Goal: Task Accomplishment & Management: Manage account settings

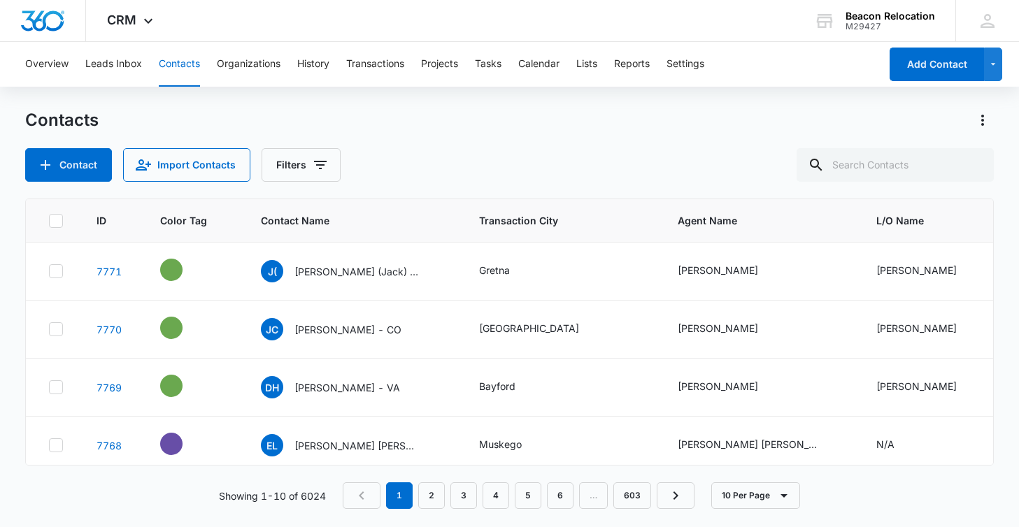
scroll to position [1, 0]
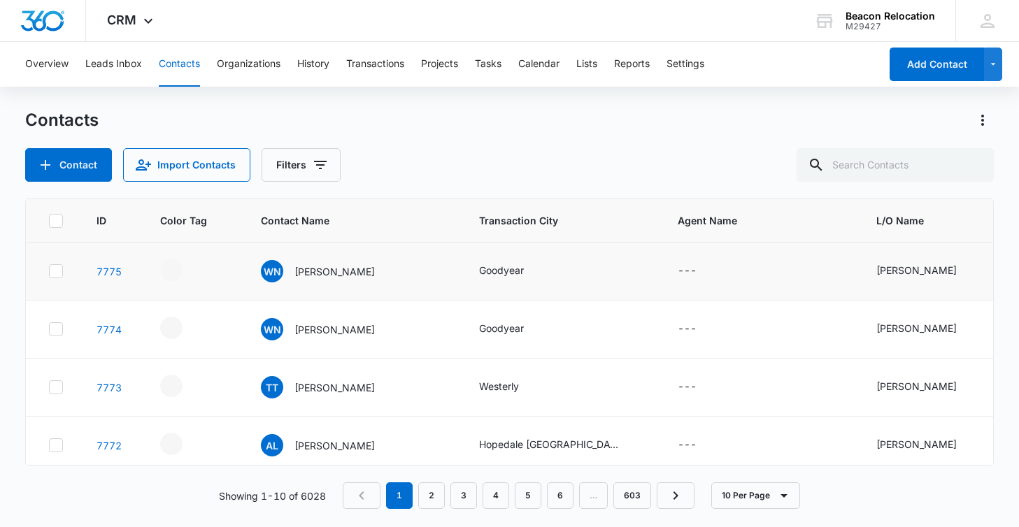
click at [57, 270] on icon at bounding box center [56, 271] width 13 height 13
click at [49, 271] on input "checkbox" at bounding box center [48, 271] width 1 height 1
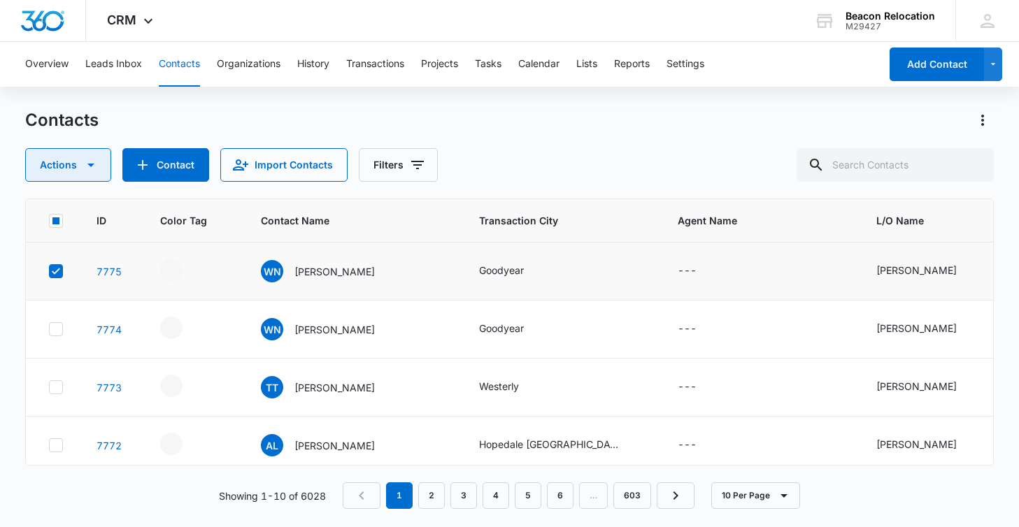
click at [97, 164] on icon "button" at bounding box center [90, 165] width 17 height 17
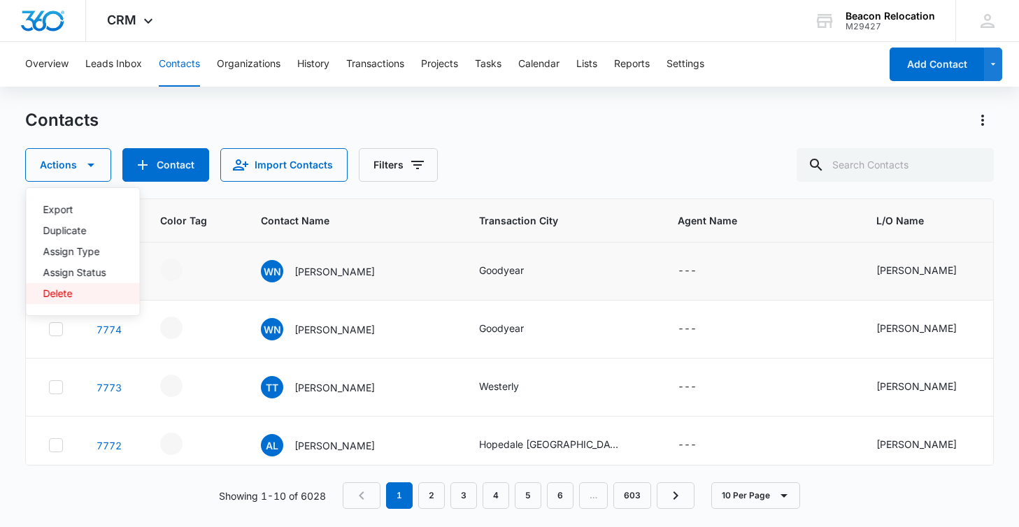
click at [73, 296] on div "Delete" at bounding box center [74, 294] width 63 height 10
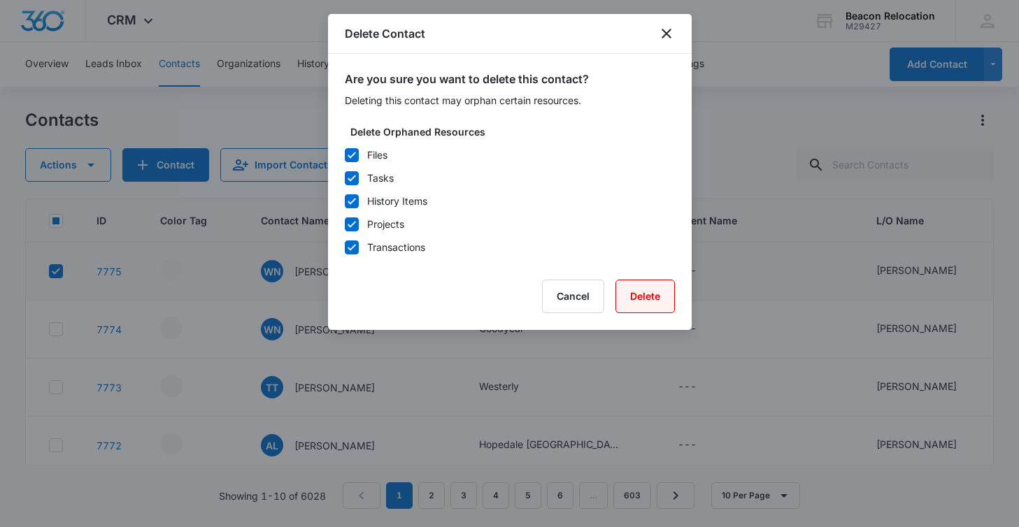
click at [657, 303] on button "Delete" at bounding box center [644, 297] width 59 height 34
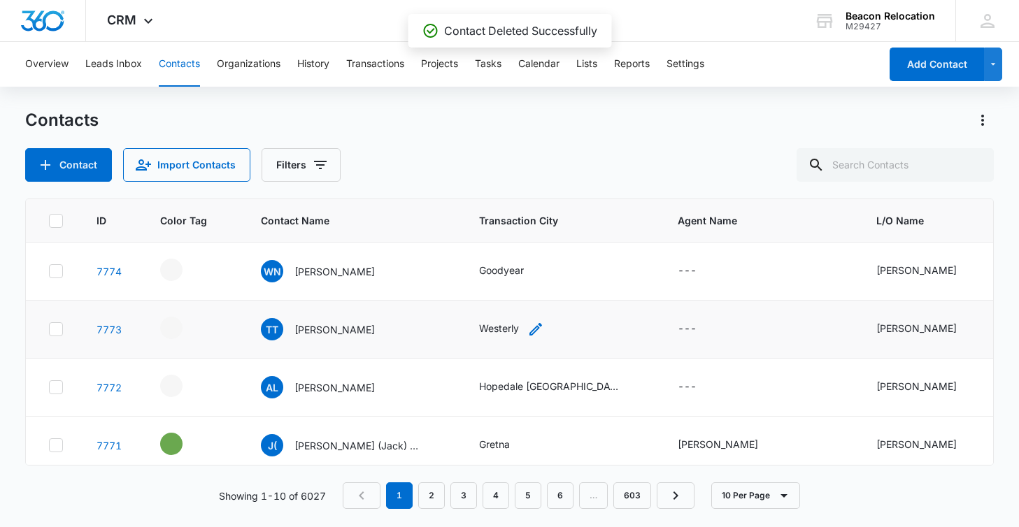
click at [538, 327] on icon "Transaction City - Westerly - Select to Edit Field" at bounding box center [535, 329] width 13 height 13
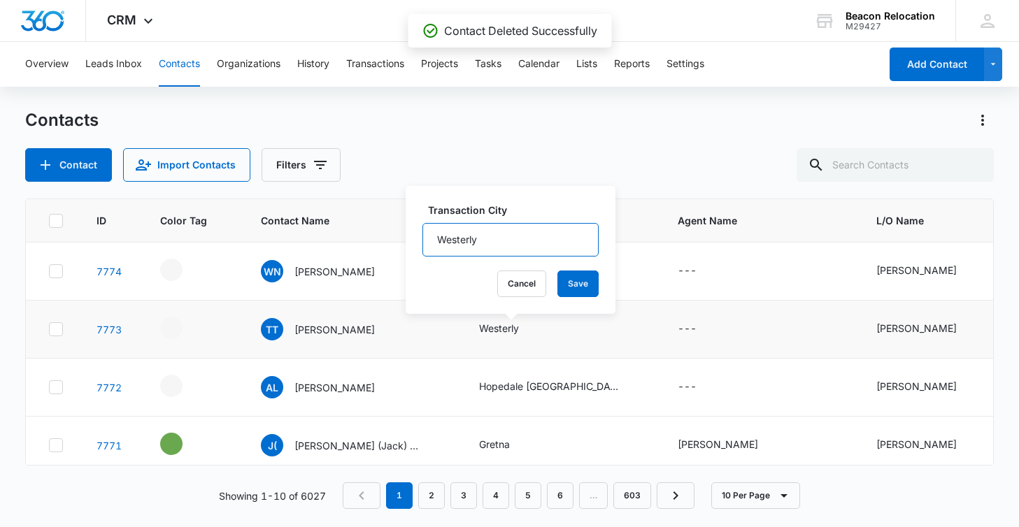
drag, startPoint x: 505, startPoint y: 239, endPoint x: 416, endPoint y: 239, distance: 88.8
click at [416, 239] on div "Transaction City Westerly Cancel Save" at bounding box center [510, 250] width 210 height 128
type input "Alamogordo"
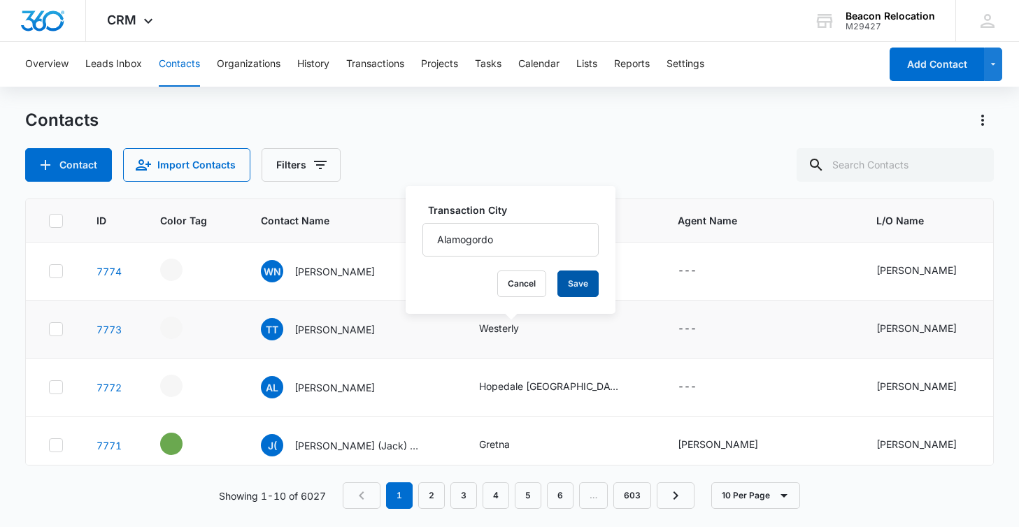
click at [582, 278] on button "Save" at bounding box center [577, 284] width 41 height 27
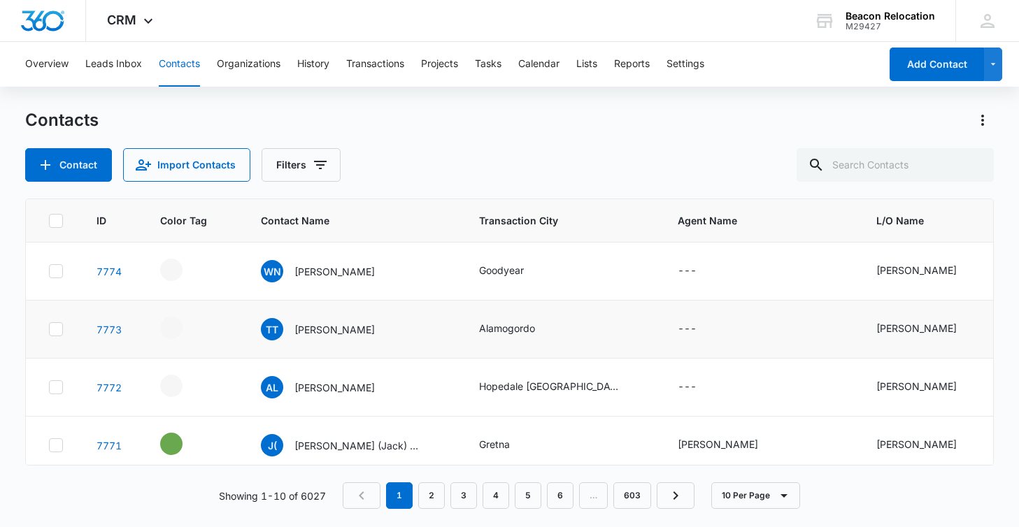
click at [715, 324] on icon "Agent Name - - Select to Edit Field" at bounding box center [713, 329] width 13 height 13
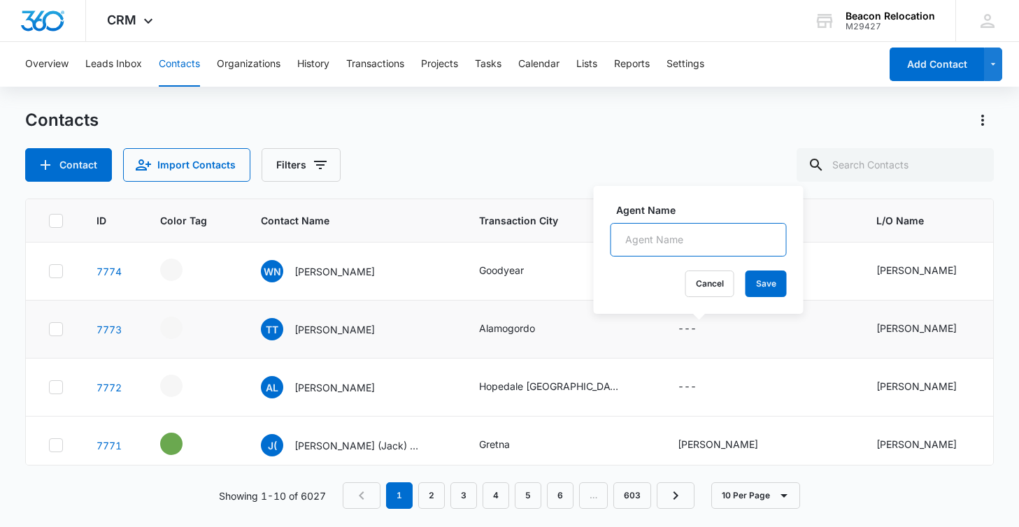
click at [701, 245] on input "Agent Name" at bounding box center [698, 240] width 176 height 34
type input "Amber Reynolds?"
click at [766, 289] on button "Save" at bounding box center [765, 284] width 41 height 27
click at [196, 324] on icon "- - Select to Edit Field" at bounding box center [199, 325] width 17 height 17
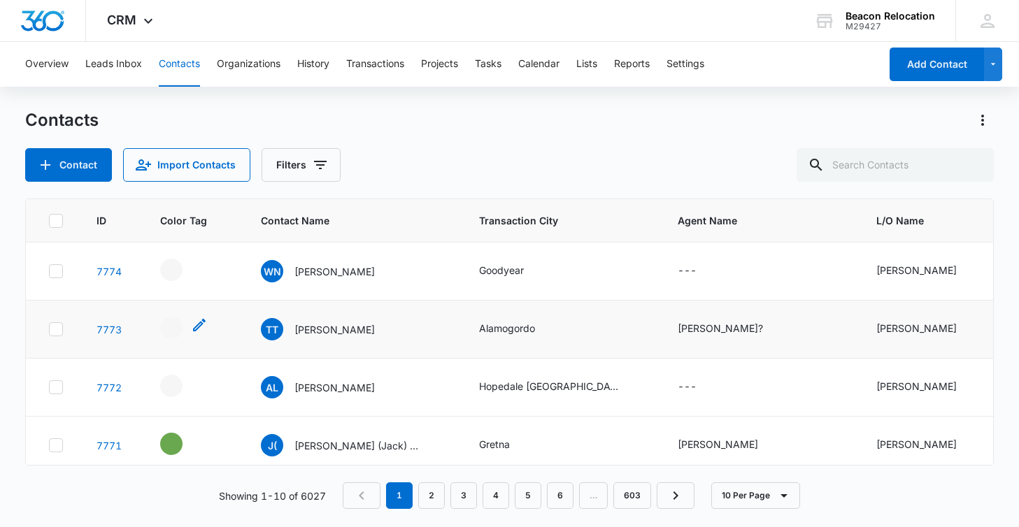
click at [194, 328] on icon "- - Select to Edit Field" at bounding box center [199, 325] width 13 height 13
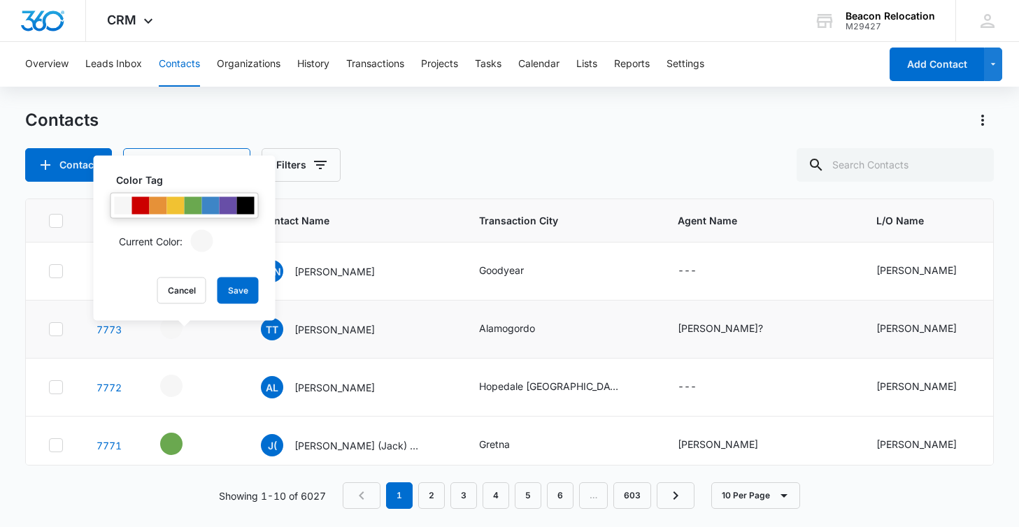
click at [176, 210] on div at bounding box center [175, 205] width 17 height 17
click at [238, 293] on button "Save" at bounding box center [237, 291] width 41 height 27
click at [201, 383] on icon "- - Select to Edit Field" at bounding box center [199, 383] width 13 height 13
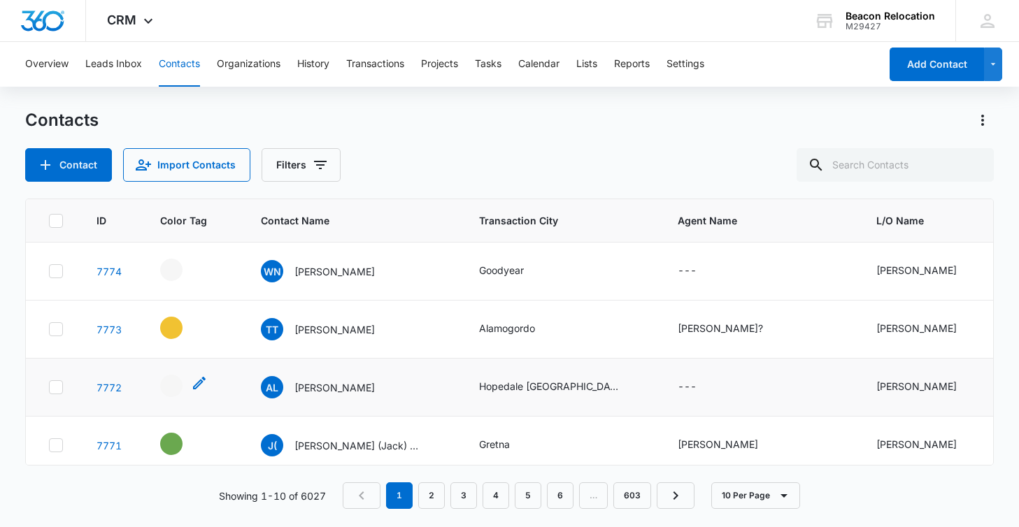
click at [201, 382] on icon "- - Select to Edit Field" at bounding box center [199, 383] width 13 height 13
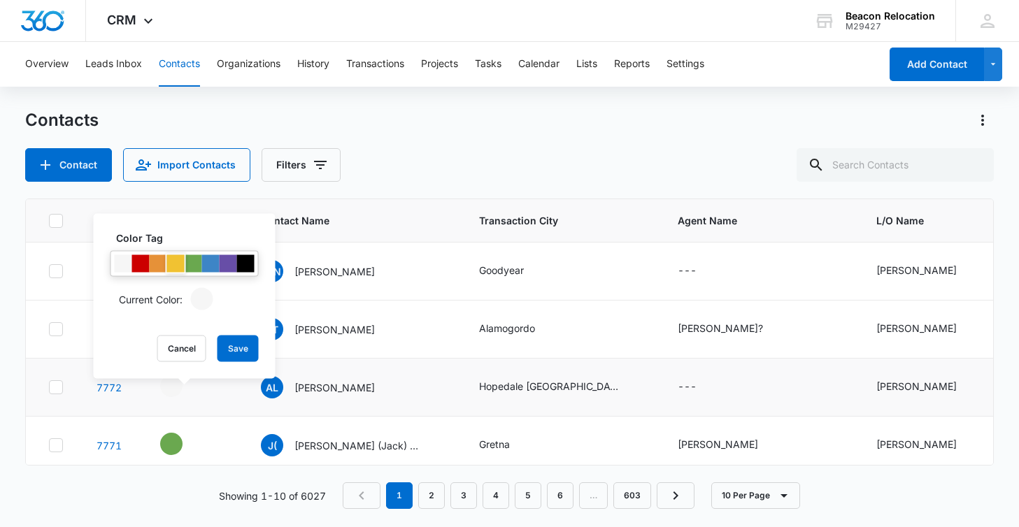
click at [179, 267] on div at bounding box center [175, 263] width 17 height 17
click at [238, 351] on button "Save" at bounding box center [237, 349] width 41 height 27
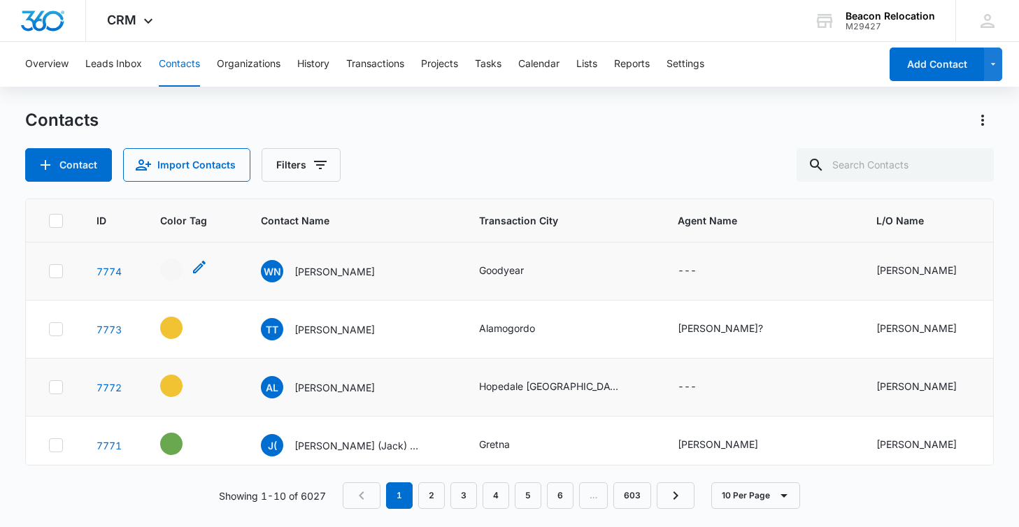
click at [196, 268] on icon "- - Select to Edit Field" at bounding box center [199, 267] width 13 height 13
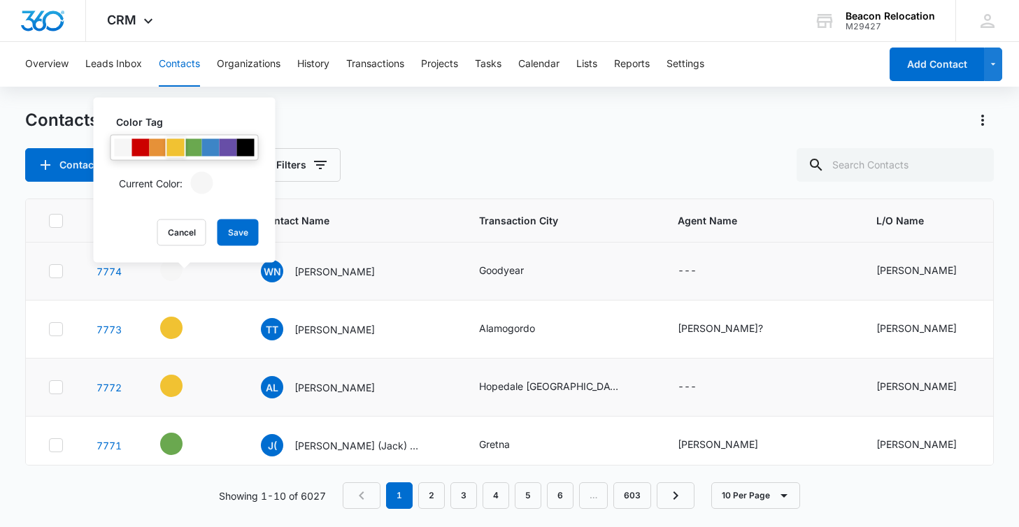
click at [172, 148] on div at bounding box center [175, 147] width 17 height 17
click at [243, 233] on button "Save" at bounding box center [237, 233] width 41 height 27
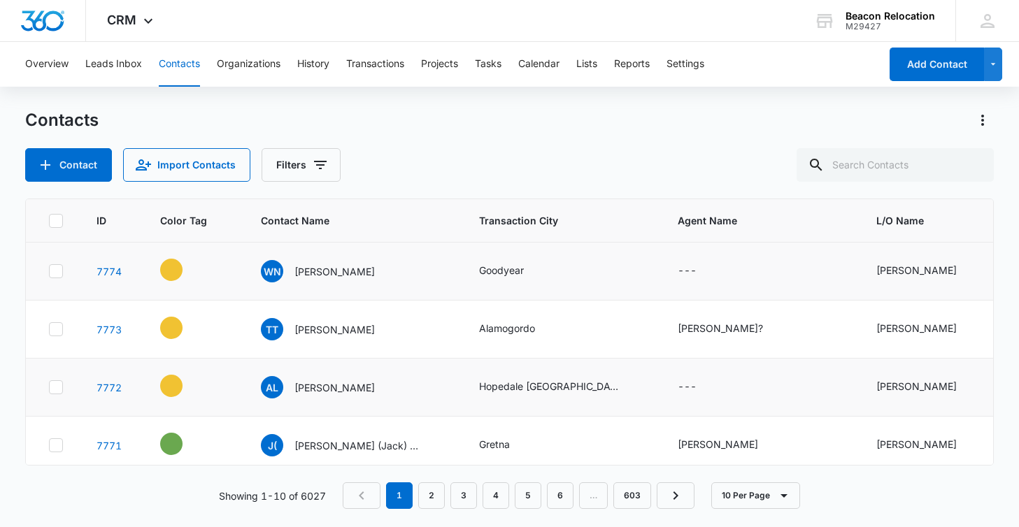
click at [383, 384] on icon "Contact Name - Artem Lovan - Select to Edit Field" at bounding box center [391, 384] width 17 height 17
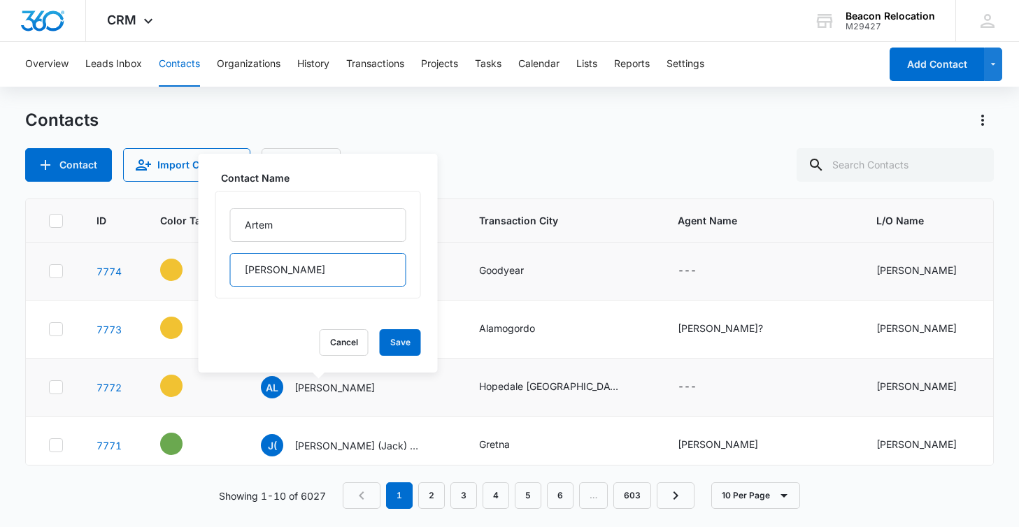
click at [310, 272] on input "Lovan" at bounding box center [318, 270] width 176 height 34
type input "Lovan - MA"
click at [411, 343] on button "Save" at bounding box center [400, 342] width 41 height 27
click at [629, 385] on icon "Transaction City - Hopedale MA - Select to Edit Field" at bounding box center [635, 387] width 13 height 13
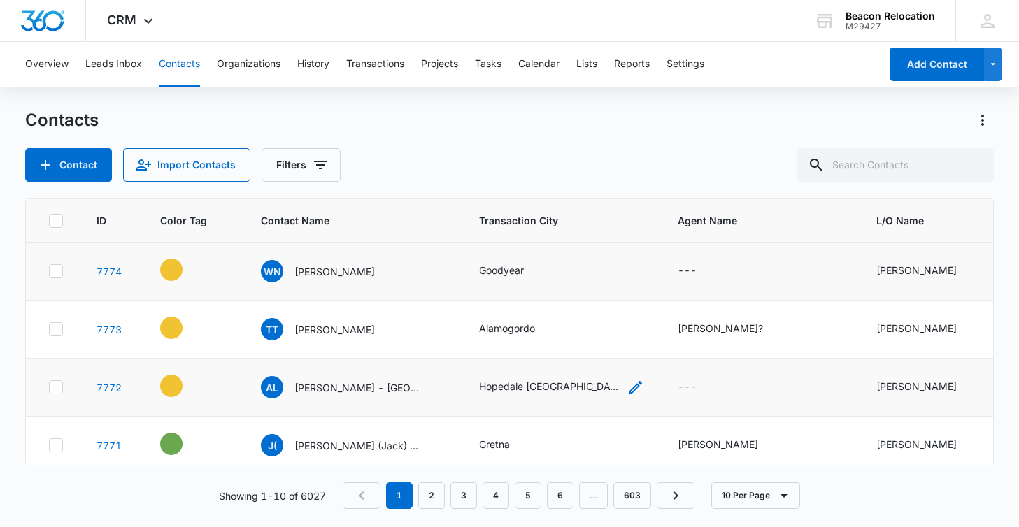
click at [629, 388] on icon "Transaction City - Hopedale MA - Select to Edit Field" at bounding box center [635, 387] width 13 height 13
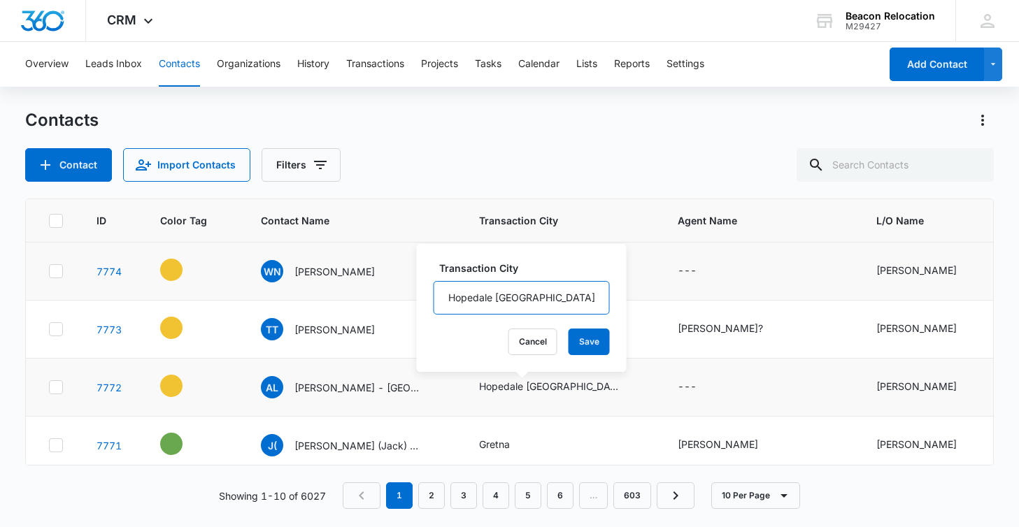
click at [542, 304] on input "Hopedale MA" at bounding box center [521, 298] width 176 height 34
type input "Hopedale"
click at [582, 342] on button "Save" at bounding box center [588, 342] width 41 height 27
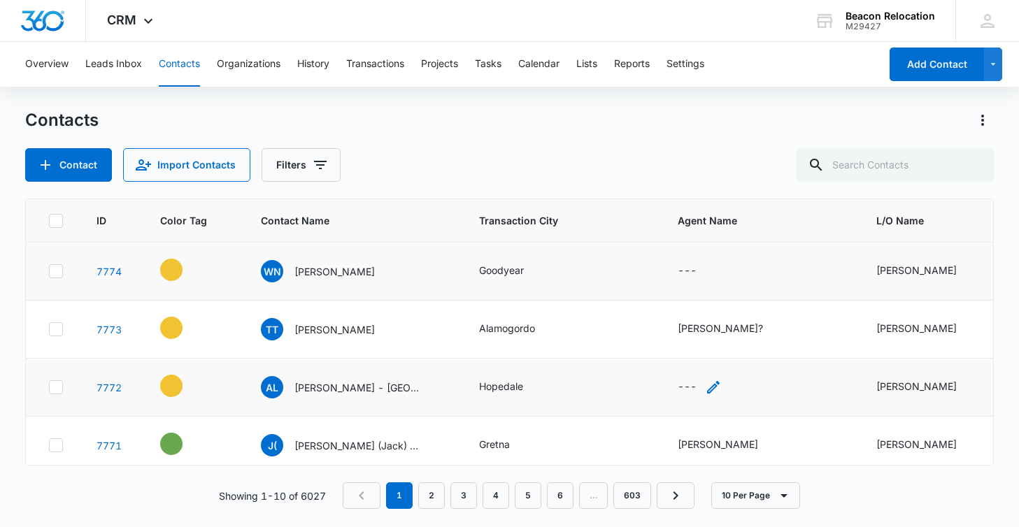
click at [712, 387] on icon "Agent Name - - Select to Edit Field" at bounding box center [713, 387] width 13 height 13
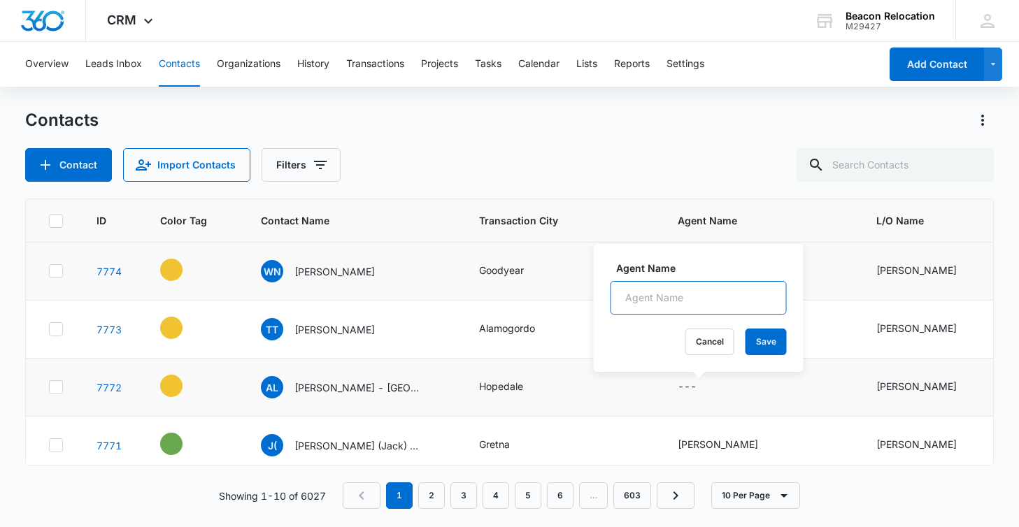
click at [714, 292] on input "Agent Name" at bounding box center [698, 298] width 176 height 34
type input "Peter Alemian"
click at [768, 338] on button "Save" at bounding box center [765, 342] width 41 height 27
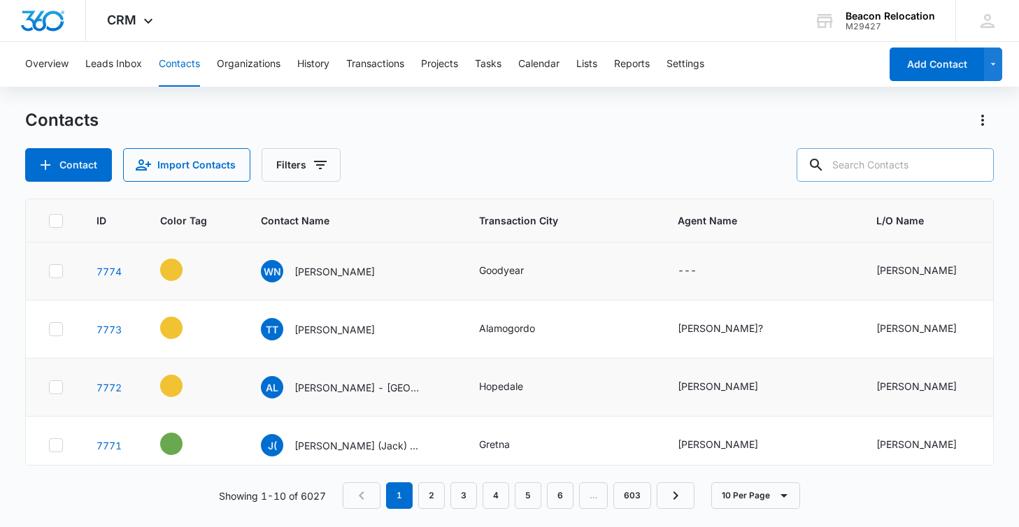
click at [854, 162] on input "text" at bounding box center [894, 165] width 197 height 34
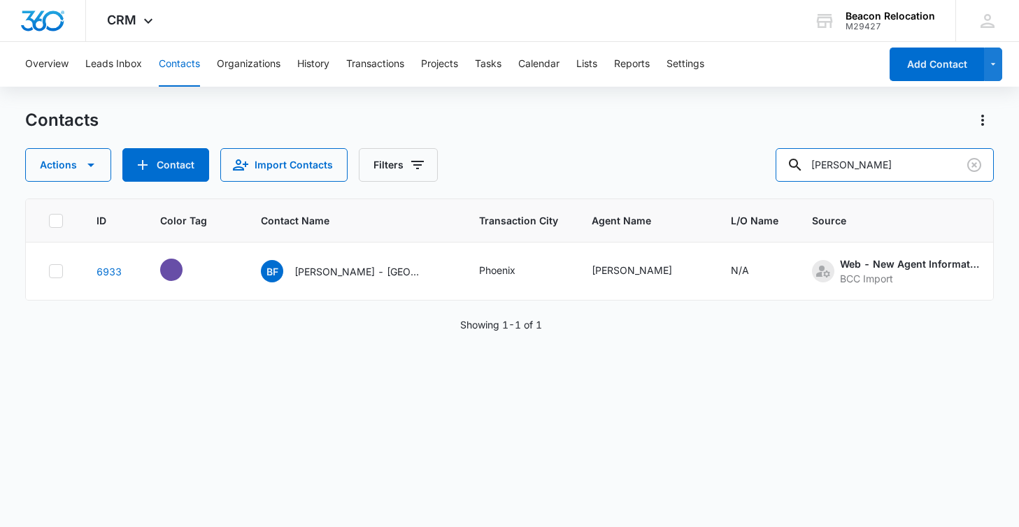
type input "flatly"
drag, startPoint x: 816, startPoint y: 192, endPoint x: 394, endPoint y: 271, distance: 429.0
click at [394, 271] on p "Brian Flatley - Phoenix, AZ" at bounding box center [357, 271] width 126 height 15
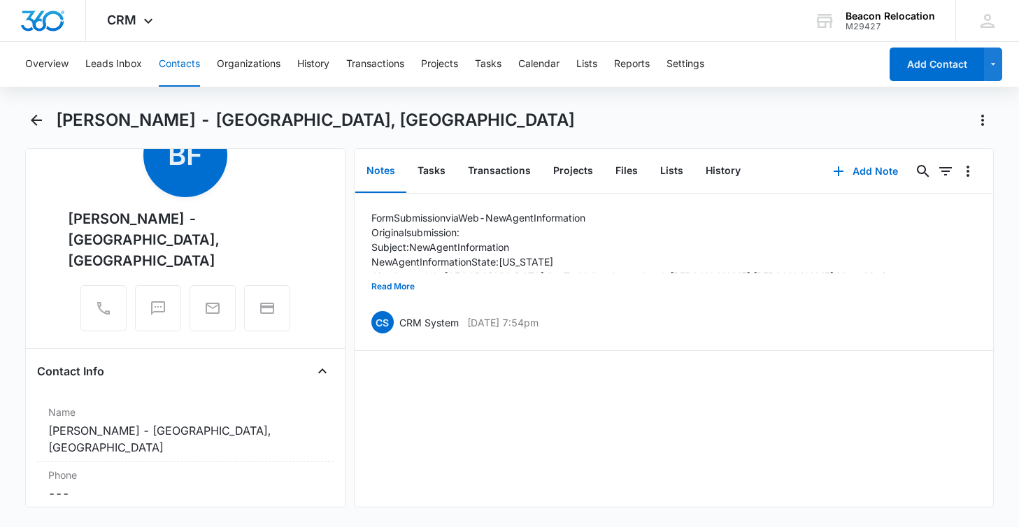
scroll to position [59, 0]
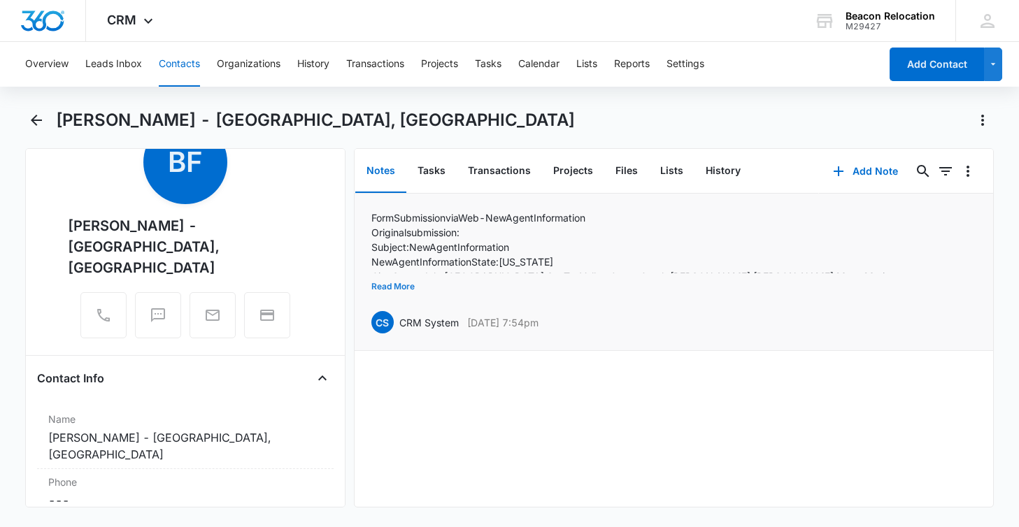
click at [404, 282] on button "Read More" at bounding box center [392, 286] width 43 height 27
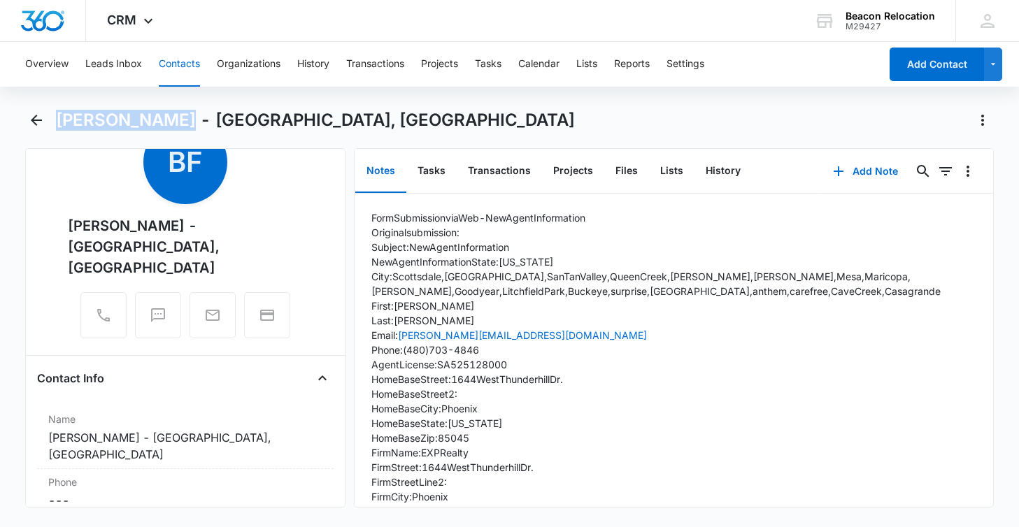
drag, startPoint x: 154, startPoint y: 121, endPoint x: 50, endPoint y: 118, distance: 103.5
click at [50, 118] on div "Brian Flatley - Phoenix, AZ" at bounding box center [509, 128] width 968 height 39
copy h1 "Brian Flatley"
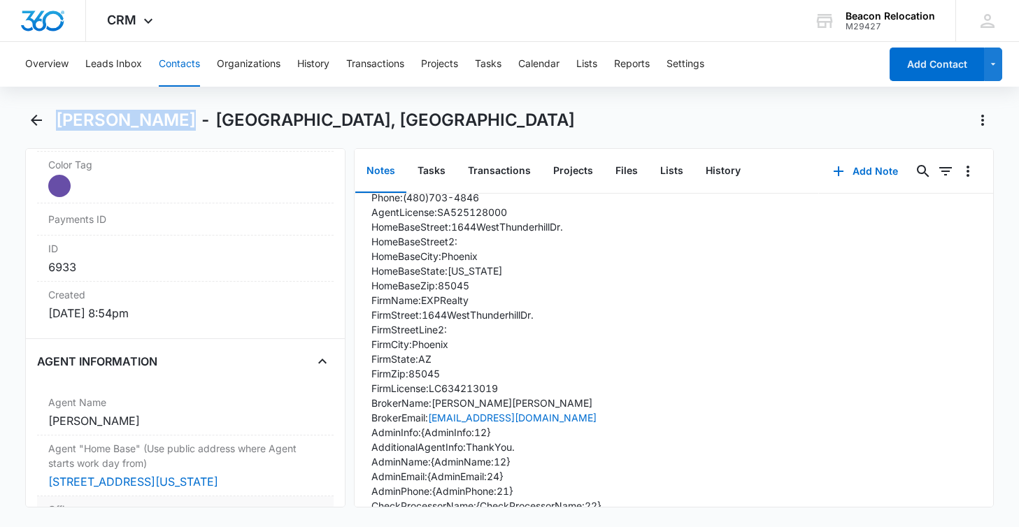
scroll to position [1037, 0]
click at [38, 120] on icon "Back" at bounding box center [36, 120] width 11 height 11
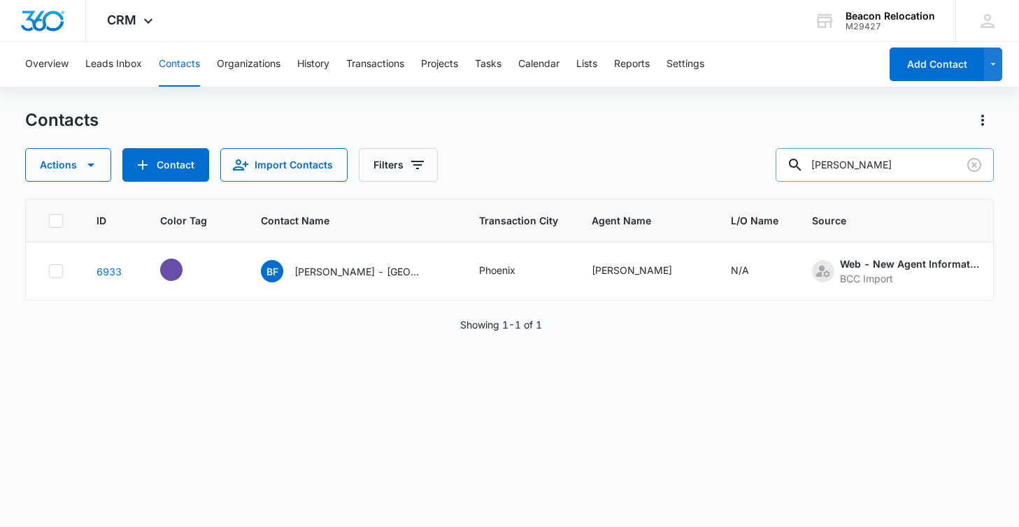
drag, startPoint x: 856, startPoint y: 168, endPoint x: 781, endPoint y: 168, distance: 75.5
click at [781, 168] on input "flatley" at bounding box center [884, 165] width 218 height 34
type input "arizona"
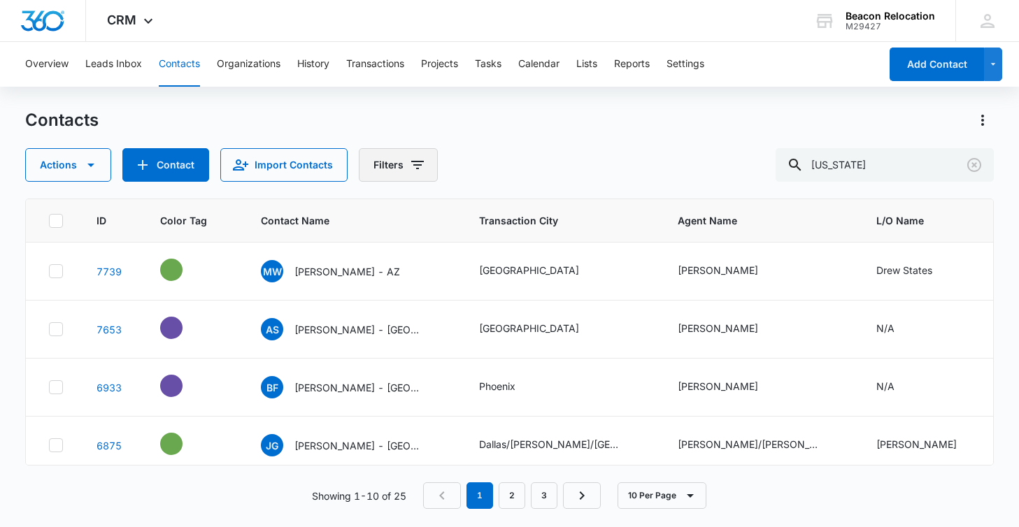
click at [415, 161] on icon "Filters" at bounding box center [417, 165] width 13 height 8
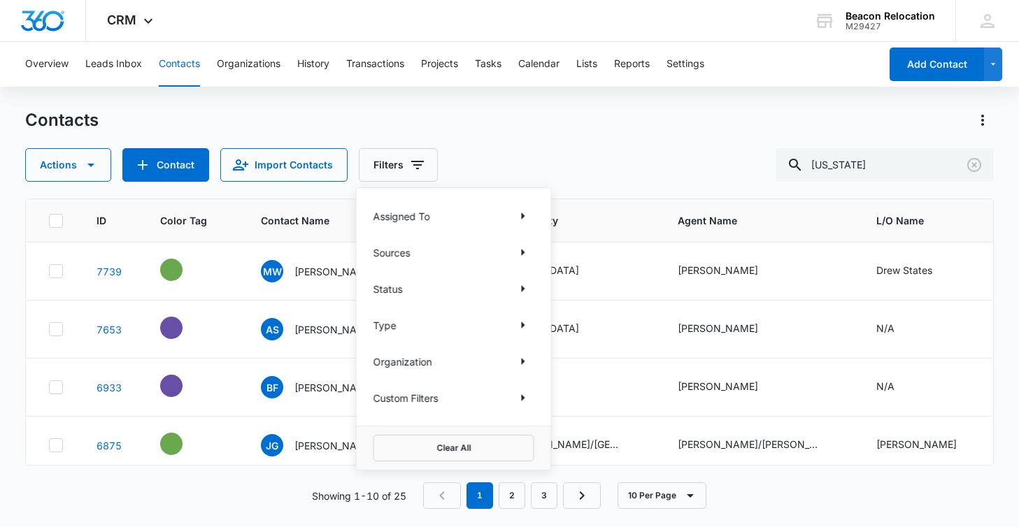
click at [426, 251] on div "Sources" at bounding box center [453, 252] width 161 height 22
click at [523, 252] on icon "Show Sources filters" at bounding box center [523, 252] width 3 height 7
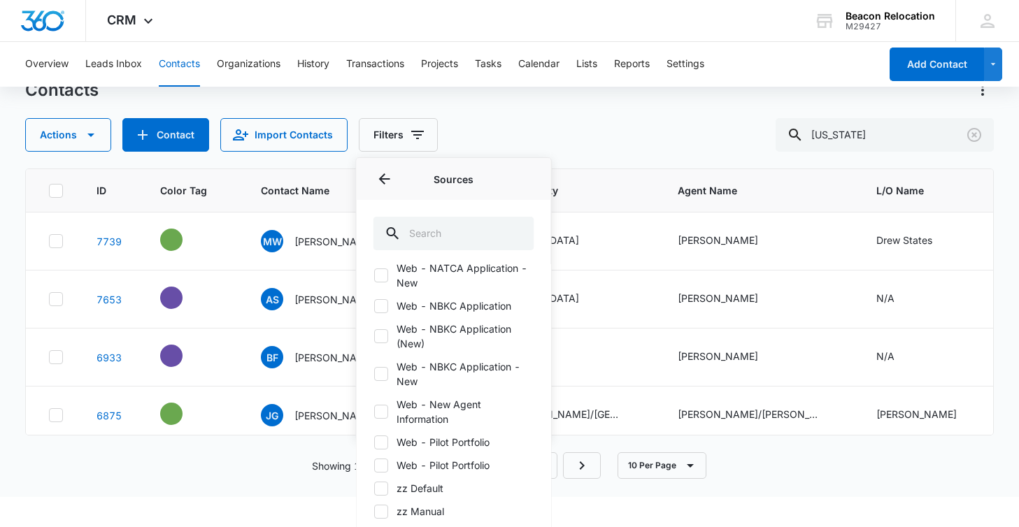
scroll to position [31, 0]
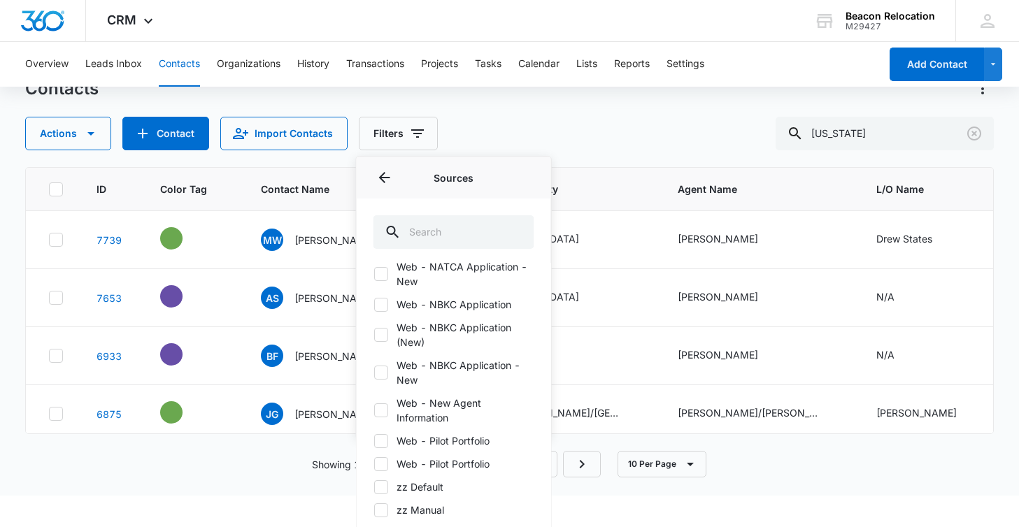
click at [385, 405] on icon at bounding box center [380, 410] width 13 height 13
click at [374, 410] on input "Web - New Agent Information" at bounding box center [373, 410] width 1 height 1
checkbox input "true"
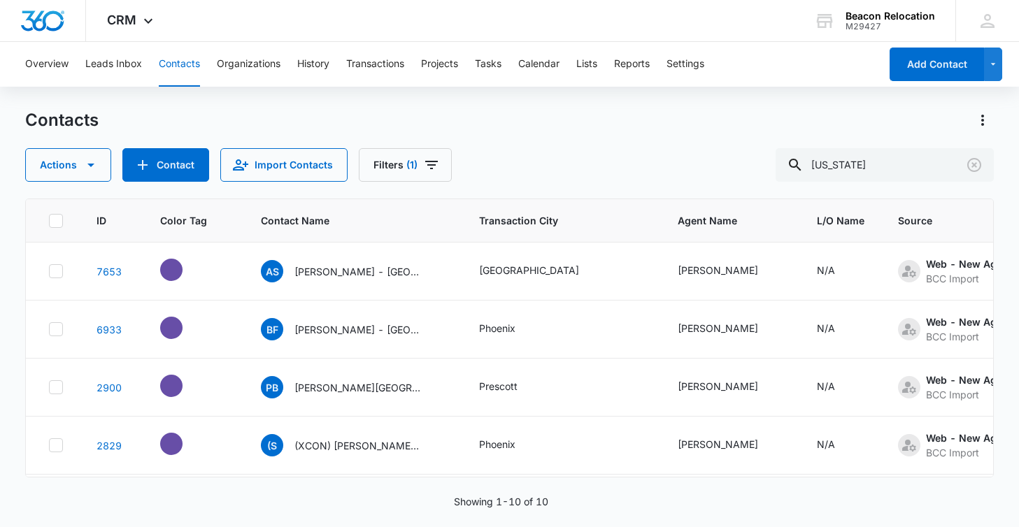
scroll to position [0, 0]
click at [612, 151] on div "Contacts Actions Contact Import Contacts Filters (1) arizona ID Color Tag Conta…" at bounding box center [509, 317] width 968 height 417
click at [584, 106] on div "Overview Leads Inbox Contacts Organizations History Transactions Projects Tasks…" at bounding box center [509, 284] width 1019 height 484
click at [972, 164] on icon "Clear" at bounding box center [973, 165] width 17 height 17
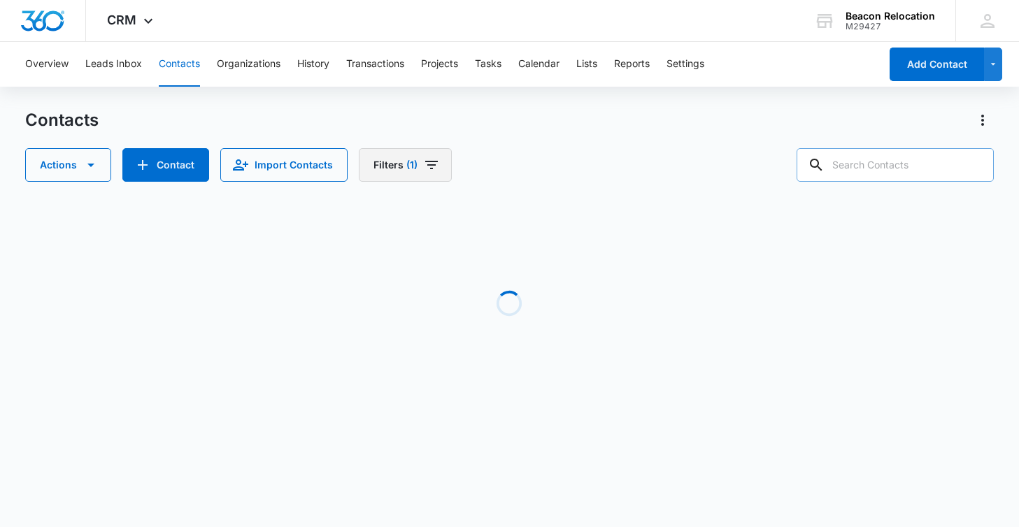
click at [428, 158] on icon "Filters" at bounding box center [431, 165] width 17 height 17
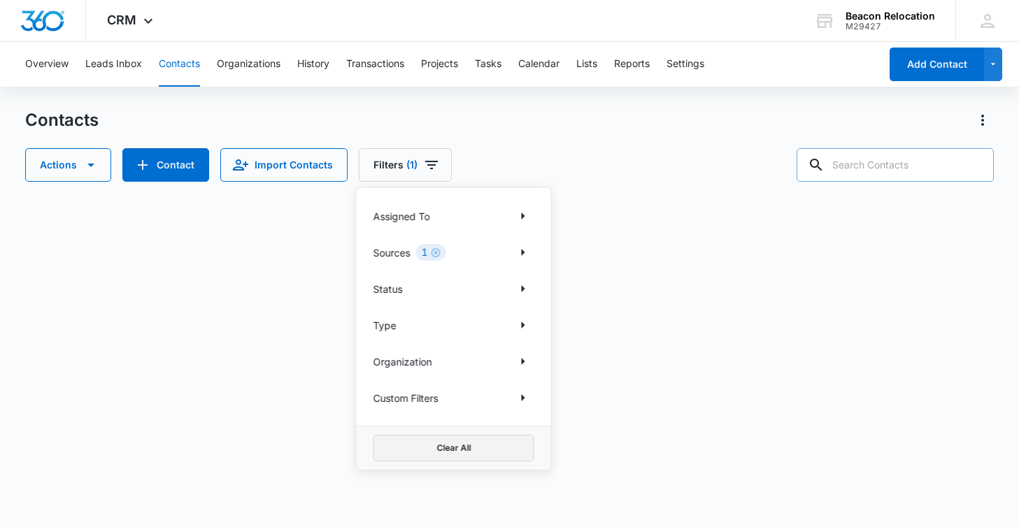
click at [410, 447] on button "Clear All" at bounding box center [453, 448] width 161 height 27
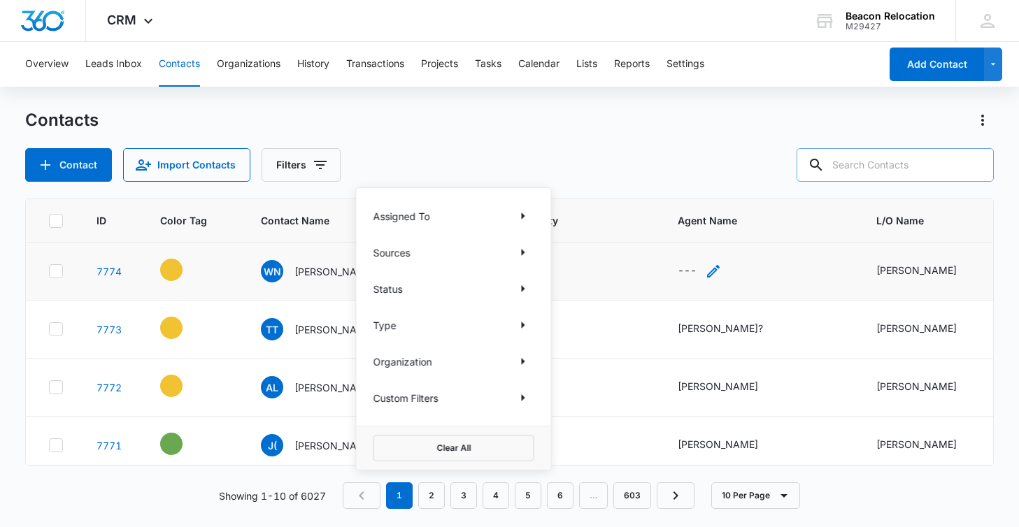
click at [715, 266] on icon "Agent Name - - Select to Edit Field" at bounding box center [713, 271] width 17 height 17
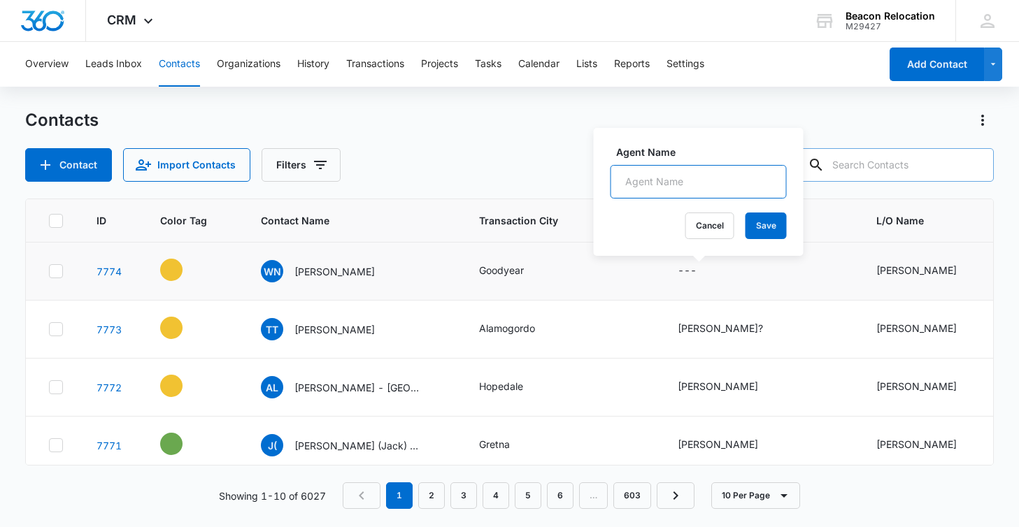
click at [694, 180] on input "Agent Name" at bounding box center [698, 182] width 176 height 34
type input "Brian Flatley?"
click at [759, 220] on button "Save" at bounding box center [765, 226] width 41 height 27
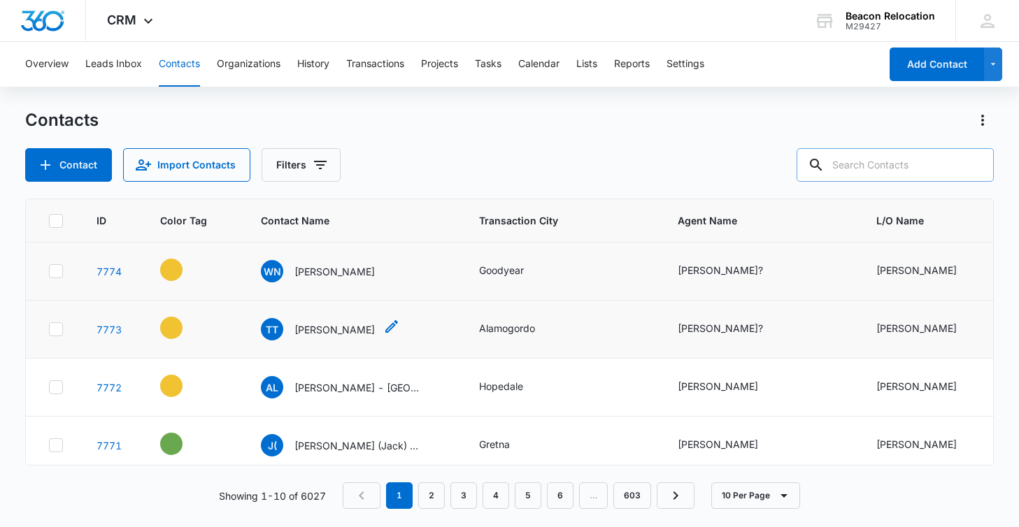
click at [399, 329] on icon "Contact Name - Thomas Toscano IV - Select to Edit Field" at bounding box center [391, 326] width 17 height 17
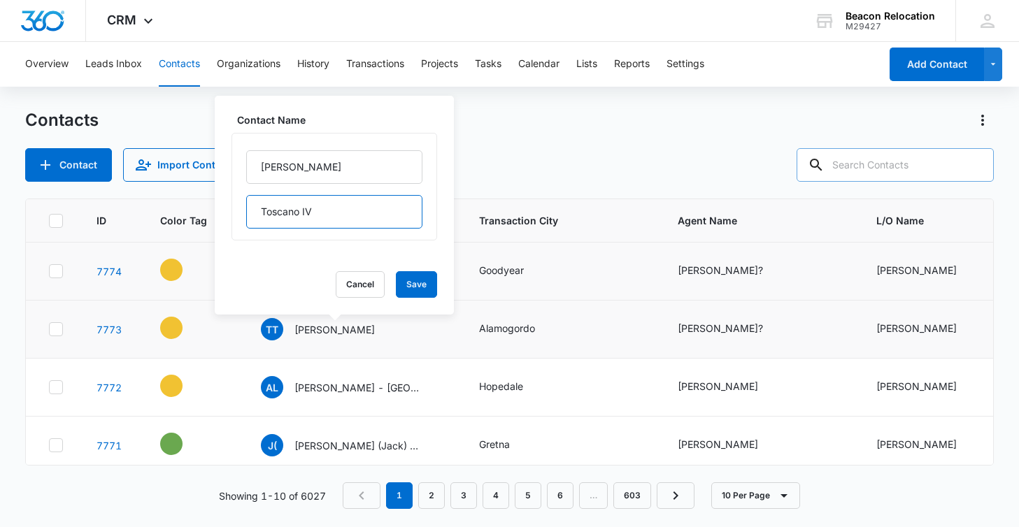
click at [343, 206] on input "Toscano IV" at bounding box center [334, 212] width 176 height 34
type input "Toscano IV - NM"
click at [426, 282] on button "Save" at bounding box center [416, 284] width 41 height 27
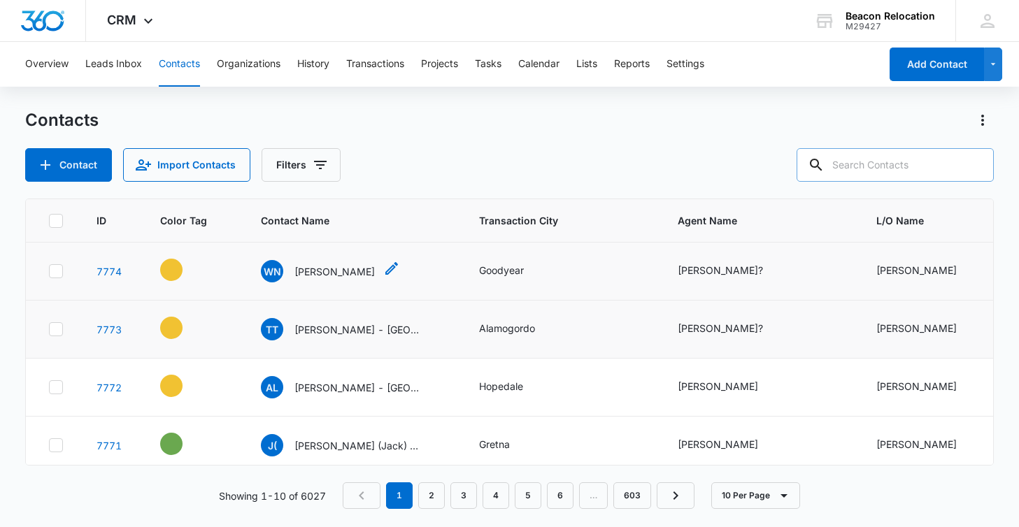
click at [383, 273] on icon "Contact Name - William Nguyen - Select to Edit Field" at bounding box center [391, 268] width 17 height 17
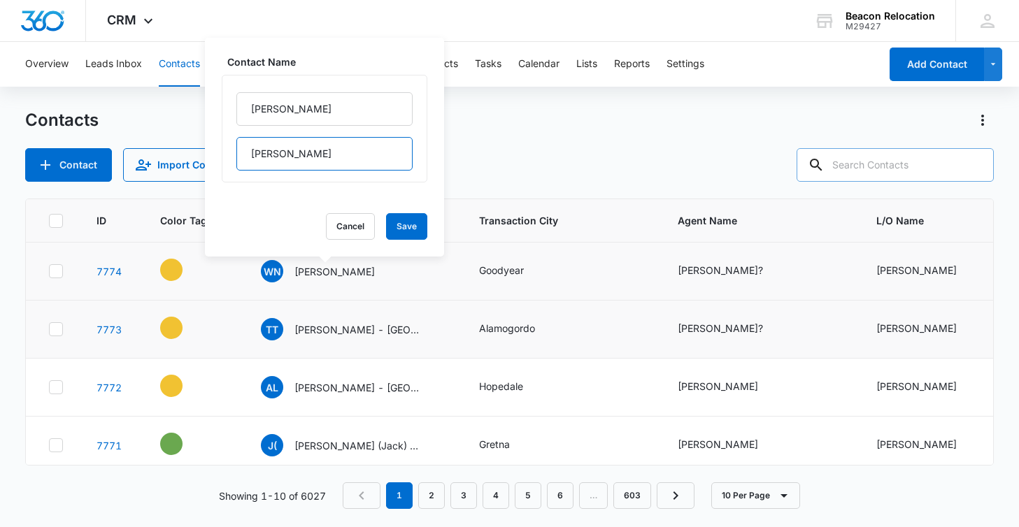
click at [320, 151] on input "Nguyen" at bounding box center [324, 154] width 176 height 34
type input "Nguyen - AZ"
click at [423, 231] on button "Save" at bounding box center [406, 226] width 41 height 27
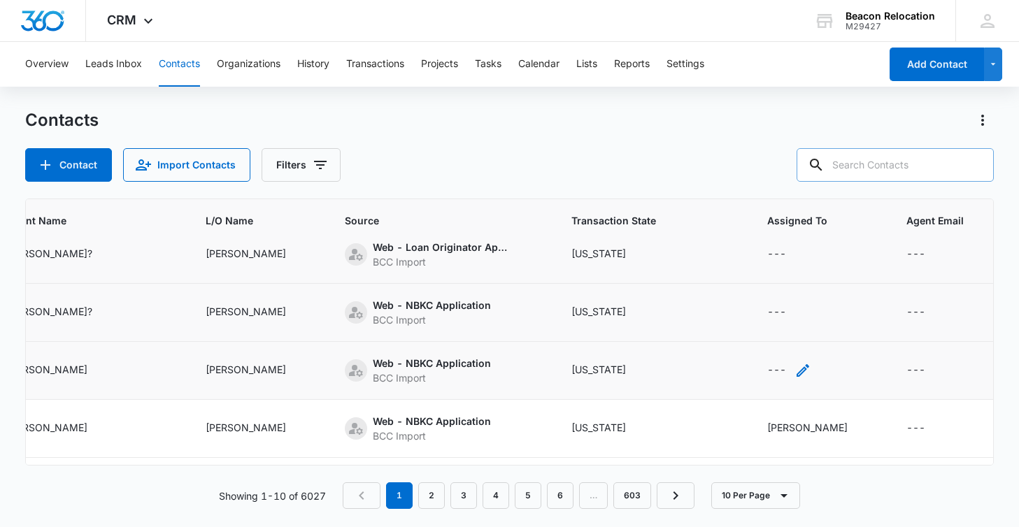
scroll to position [17, 672]
click at [793, 365] on icon "Assigned To - - Select to Edit Field" at bounding box center [801, 370] width 17 height 17
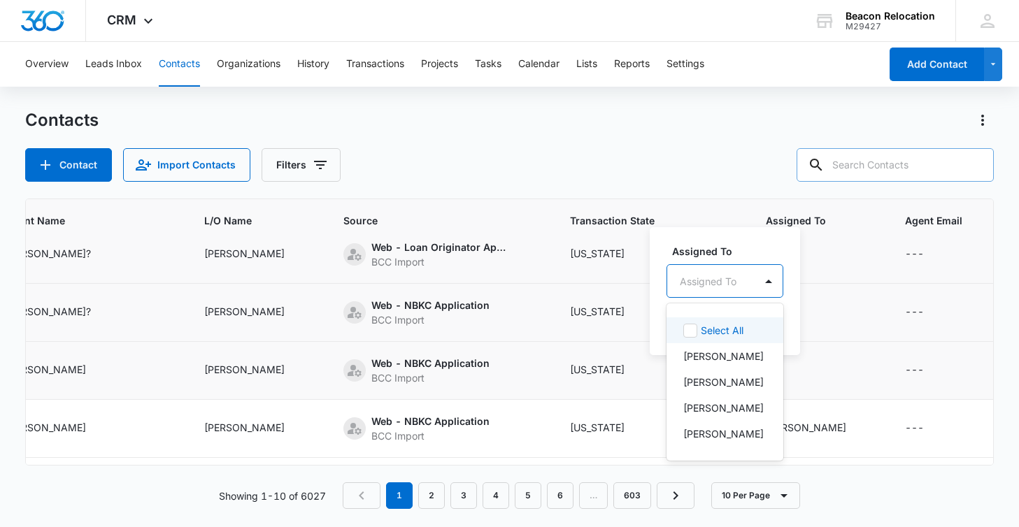
click at [726, 286] on div "Assigned To" at bounding box center [707, 281] width 57 height 15
click at [712, 387] on p "[PERSON_NAME]" at bounding box center [723, 382] width 80 height 15
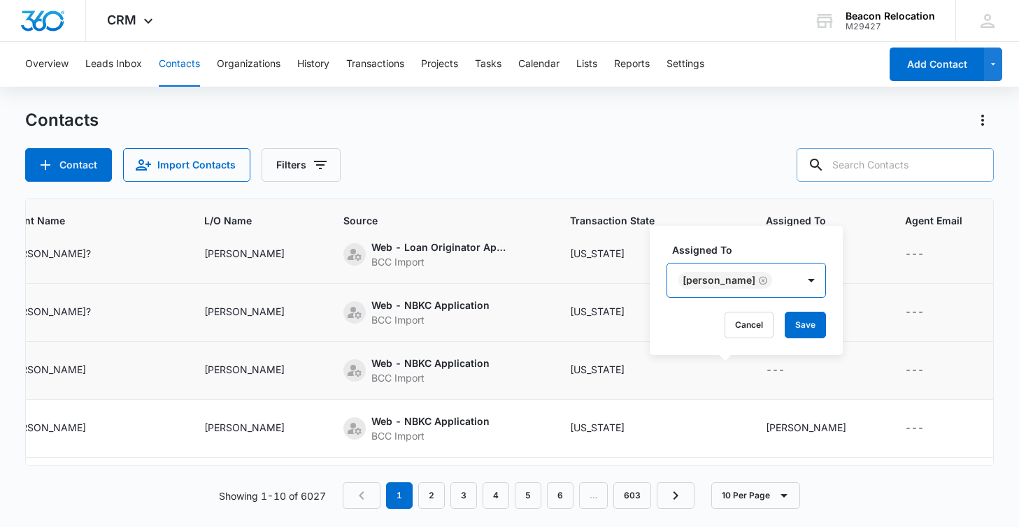
click at [773, 276] on div "[PERSON_NAME]" at bounding box center [732, 281] width 130 height 34
click at [787, 319] on button "Save" at bounding box center [804, 325] width 41 height 27
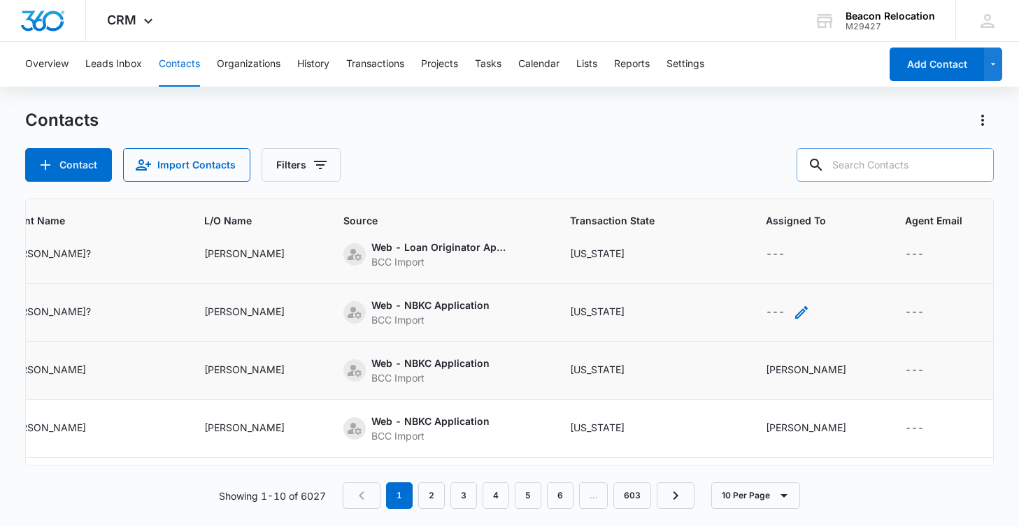
click at [795, 312] on icon "Assigned To - - Select to Edit Field" at bounding box center [801, 312] width 13 height 13
click at [725, 226] on div "Assigned To" at bounding box center [707, 223] width 57 height 15
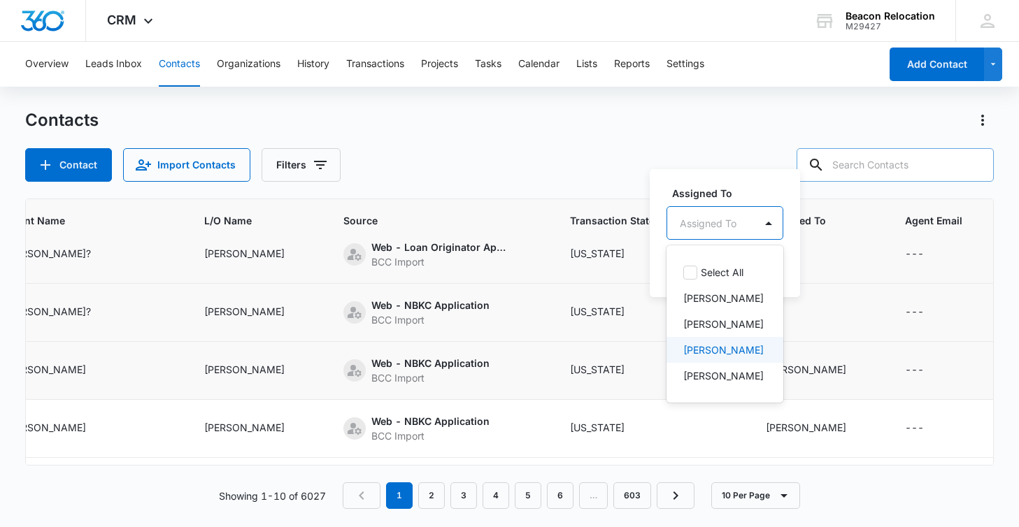
click at [732, 351] on p "[PERSON_NAME]" at bounding box center [723, 350] width 80 height 15
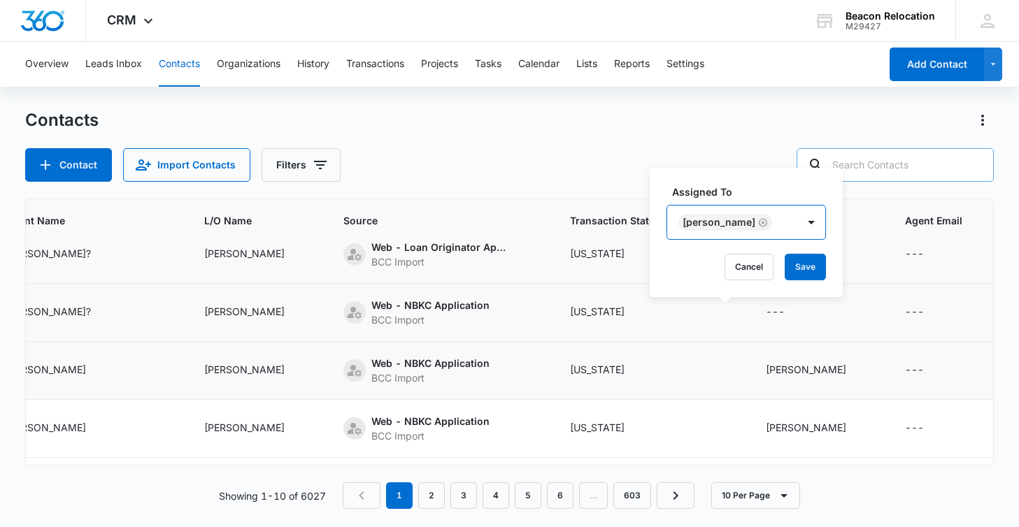
click at [778, 219] on div "[PERSON_NAME]" at bounding box center [732, 223] width 130 height 34
click at [784, 273] on button "Save" at bounding box center [804, 267] width 41 height 27
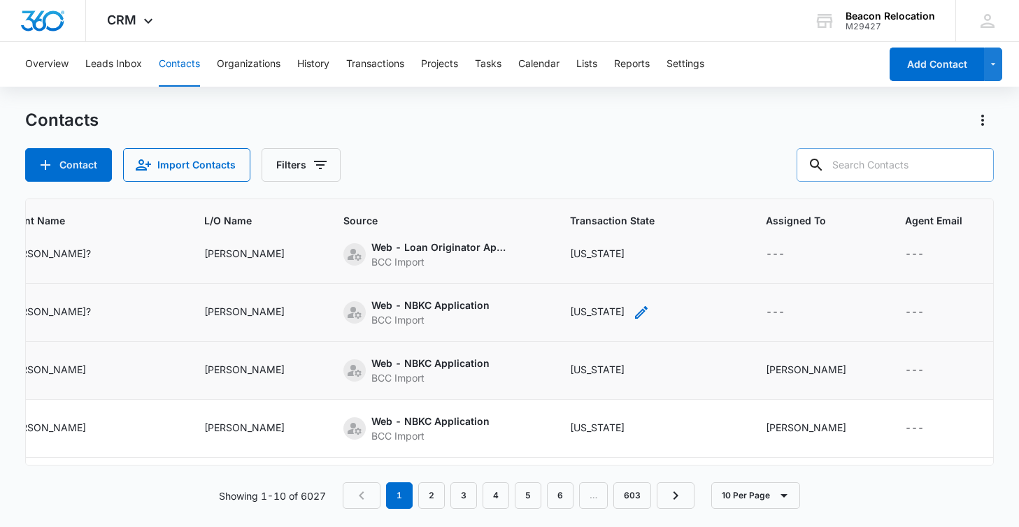
click at [633, 310] on icon "Transaction State - Rhode Island - Select to Edit Field" at bounding box center [641, 312] width 17 height 17
click at [635, 315] on icon "Transaction State - Rhode Island - Select to Edit Field" at bounding box center [641, 312] width 13 height 13
click at [572, 224] on div "Transaction State" at bounding box center [546, 223] width 80 height 15
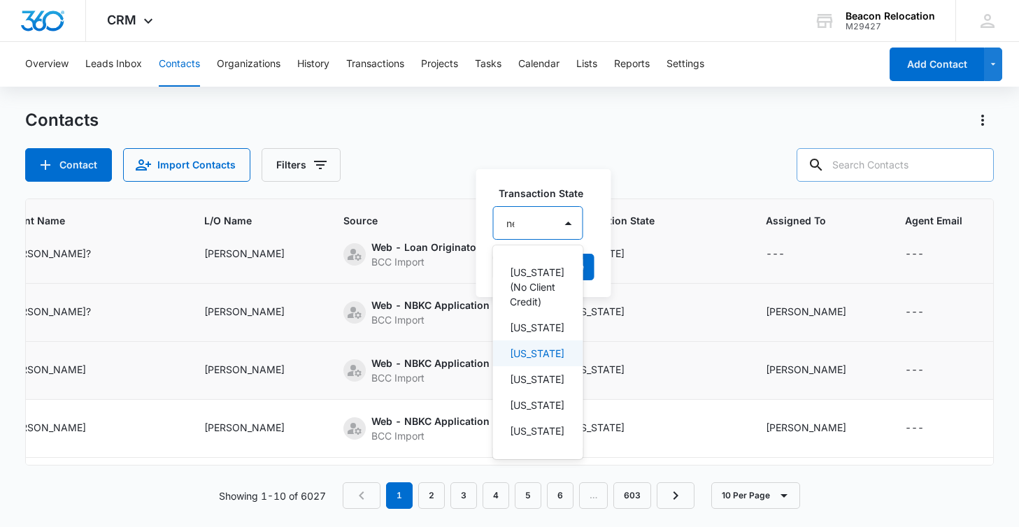
type input "new"
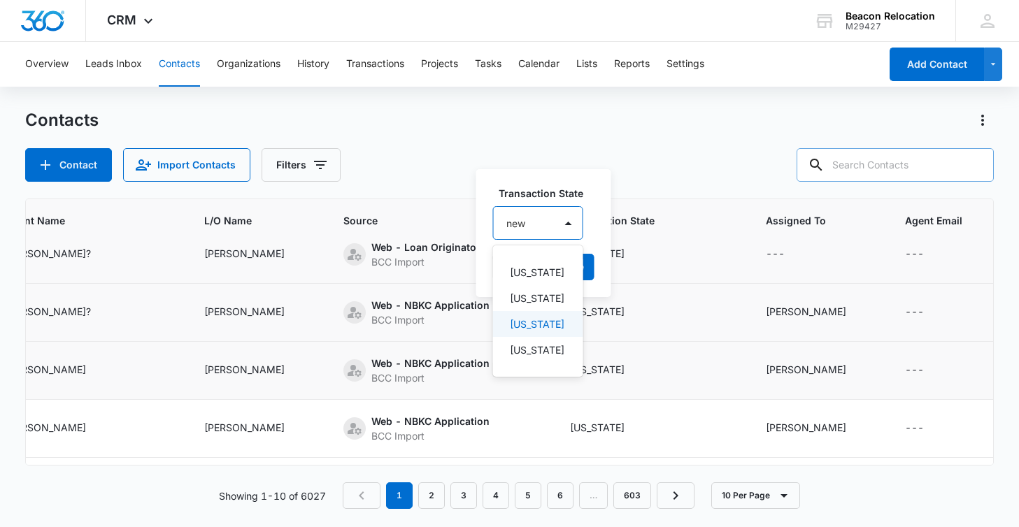
click at [534, 331] on p "New Mexico" at bounding box center [537, 324] width 54 height 15
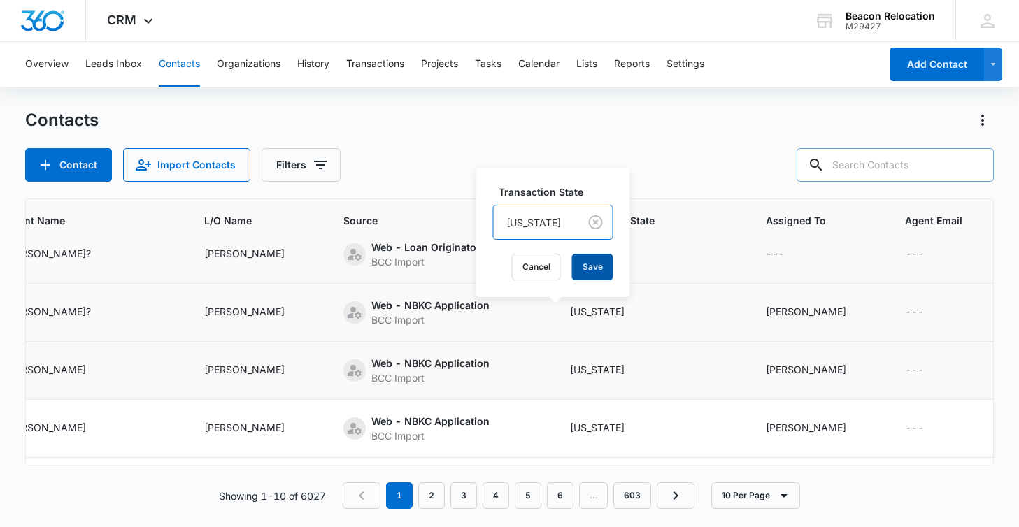
click at [604, 264] on button "Save" at bounding box center [592, 267] width 41 height 27
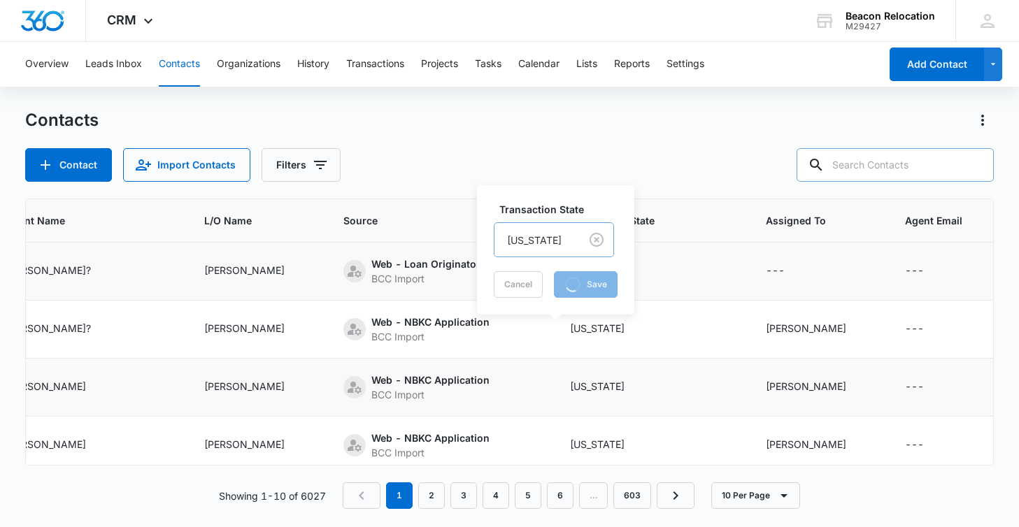
scroll to position [0, 672]
click at [795, 269] on icon "Assigned To - - Select to Edit Field" at bounding box center [801, 271] width 13 height 13
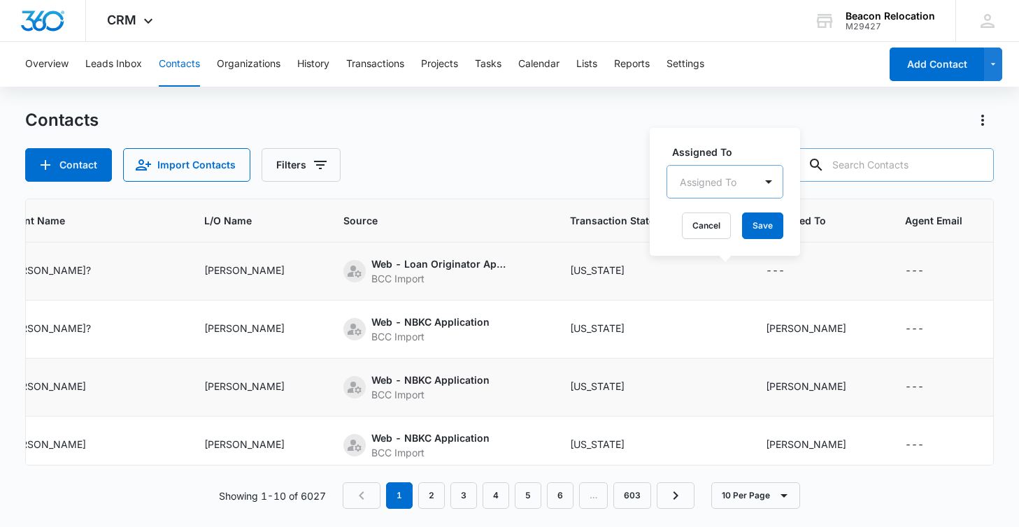
click at [747, 178] on div "Assigned To" at bounding box center [710, 181] width 87 height 31
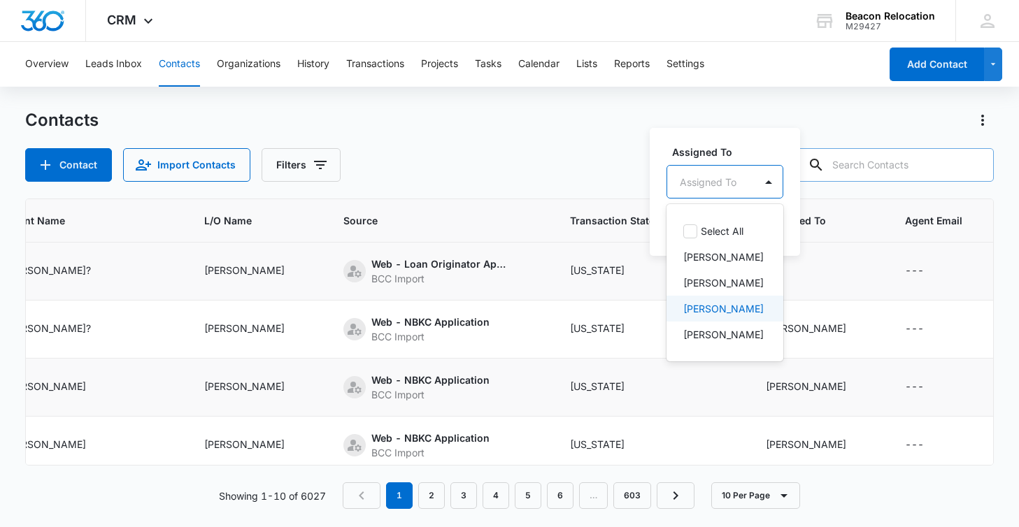
click at [735, 303] on p "[PERSON_NAME]" at bounding box center [723, 308] width 80 height 15
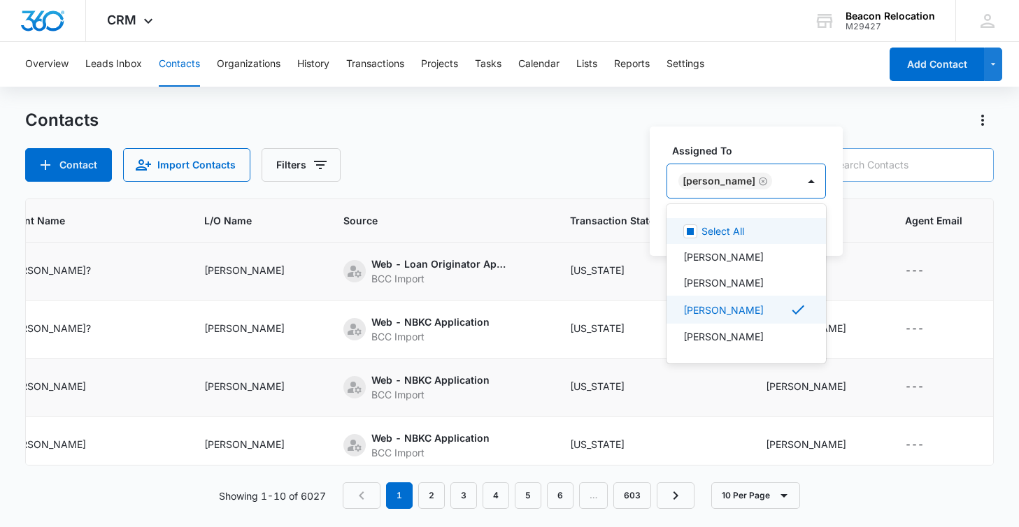
click at [772, 187] on div "[PERSON_NAME]" at bounding box center [732, 181] width 130 height 34
